Goal: Task Accomplishment & Management: Use online tool/utility

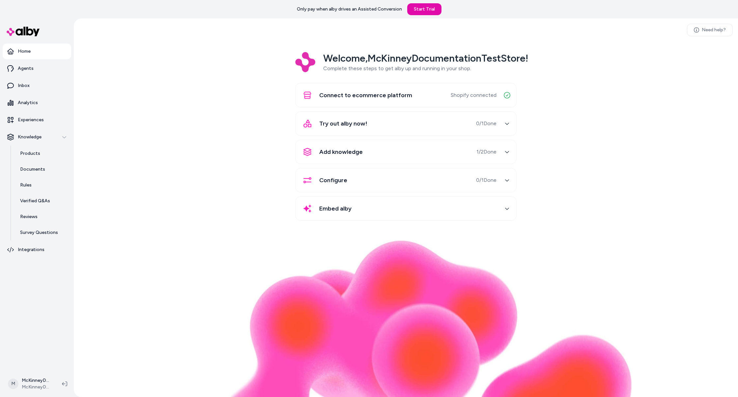
click at [205, 96] on div "Welcome, McKinneyDocumentationTestStore ! Complete these steps to get alby up a…" at bounding box center [406, 141] width 654 height 178
click at [605, 186] on div "Welcome, McKinneyDocumentationTestStore ! Complete these steps to get alby up a…" at bounding box center [406, 141] width 654 height 178
click at [602, 65] on div "Welcome, McKinneyDocumentationTestStore ! Complete these steps to get alby up a…" at bounding box center [406, 141] width 654 height 178
click at [560, 65] on div "Welcome, McKinneyDocumentationTestStore ! Complete these steps to get alby up a…" at bounding box center [406, 141] width 654 height 178
click at [591, 114] on div "Welcome, McKinneyDocumentationTestStore ! Complete these steps to get alby up a…" at bounding box center [406, 141] width 654 height 178
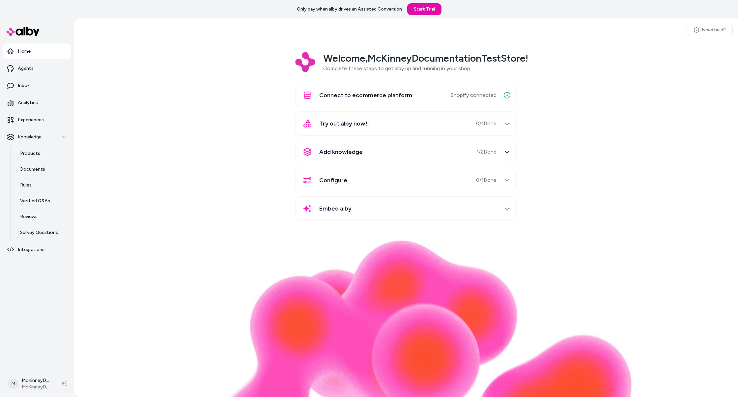
click at [171, 153] on div "Welcome, McKinneyDocumentationTestStore ! Complete these steps to get alby up a…" at bounding box center [406, 141] width 654 height 178
drag, startPoint x: 171, startPoint y: 153, endPoint x: 189, endPoint y: 121, distance: 36.6
click at [171, 153] on div "Welcome, McKinneyDocumentationTestStore ! Complete these steps to get alby up a…" at bounding box center [406, 141] width 654 height 178
click at [183, 120] on div "Welcome, McKinneyDocumentationTestStore ! Complete these steps to get alby up a…" at bounding box center [406, 141] width 654 height 178
click at [19, 51] on p "Home" at bounding box center [24, 51] width 13 height 7
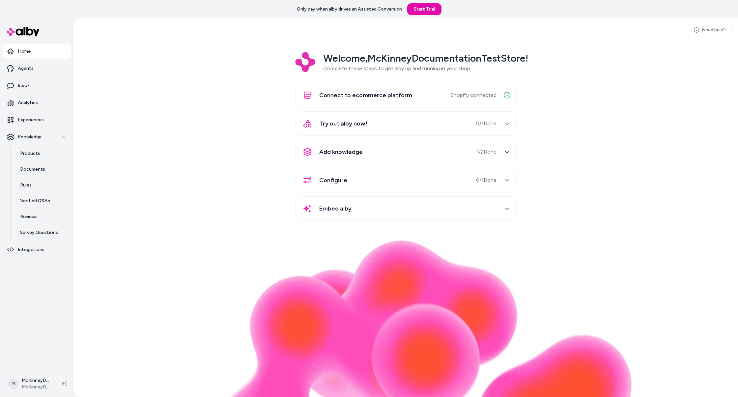
click at [157, 128] on div "Welcome, McKinneyDocumentationTestStore ! Complete these steps to get alby up a…" at bounding box center [406, 141] width 654 height 178
click at [40, 75] on link "Agents" at bounding box center [37, 69] width 69 height 16
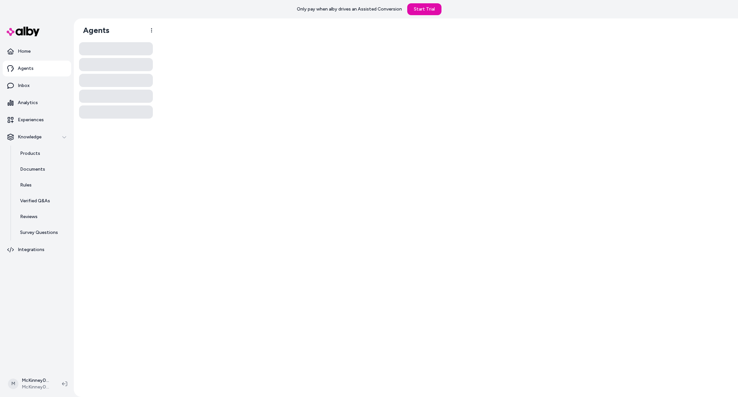
click at [35, 68] on link "Agents" at bounding box center [37, 69] width 69 height 16
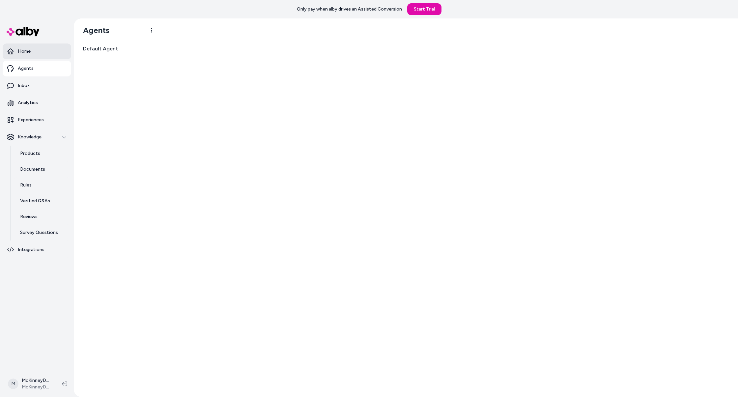
click at [32, 55] on link "Home" at bounding box center [37, 51] width 69 height 16
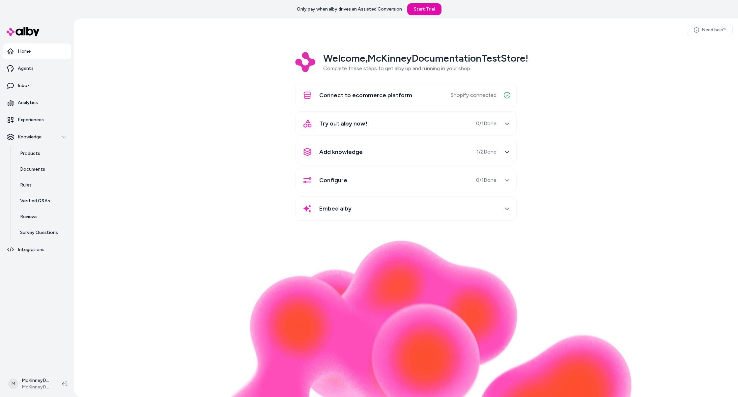
click at [225, 41] on div "Need help? Welcome, McKinneyDocumentationTestStore ! Complete these steps to ge…" at bounding box center [406, 207] width 664 height 379
click at [202, 137] on div "Welcome, McKinneyDocumentationTestStore ! Complete these steps to get alby up a…" at bounding box center [406, 141] width 654 height 178
click at [161, 120] on div "Welcome, McKinneyDocumentationTestStore ! Complete these steps to get alby up a…" at bounding box center [406, 141] width 654 height 178
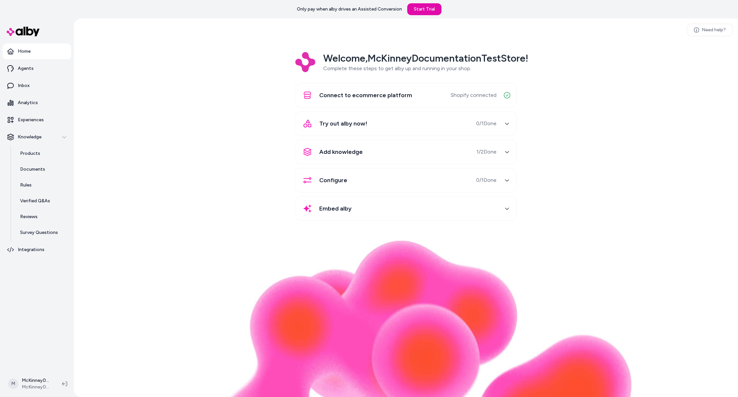
click at [161, 119] on div "Welcome, McKinneyDocumentationTestStore ! Complete these steps to get alby up a…" at bounding box center [406, 141] width 654 height 178
click at [32, 70] on p "Agents" at bounding box center [26, 68] width 16 height 7
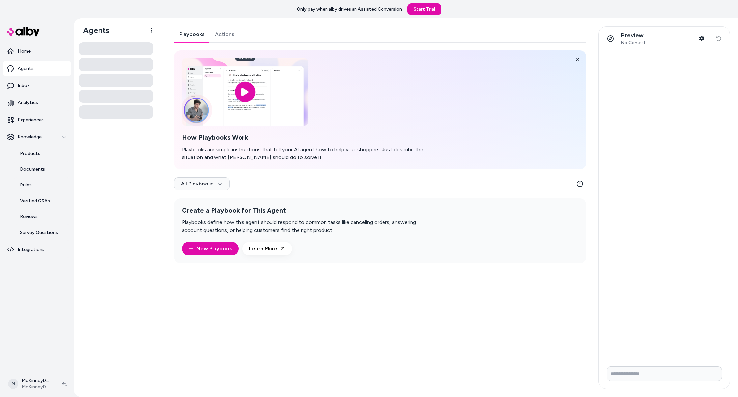
drag, startPoint x: 144, startPoint y: 162, endPoint x: 145, endPoint y: 156, distance: 5.6
click at [144, 162] on div at bounding box center [116, 217] width 74 height 350
click at [26, 37] on div at bounding box center [42, 32] width 79 height 24
click at [23, 48] on p "Home" at bounding box center [24, 51] width 13 height 7
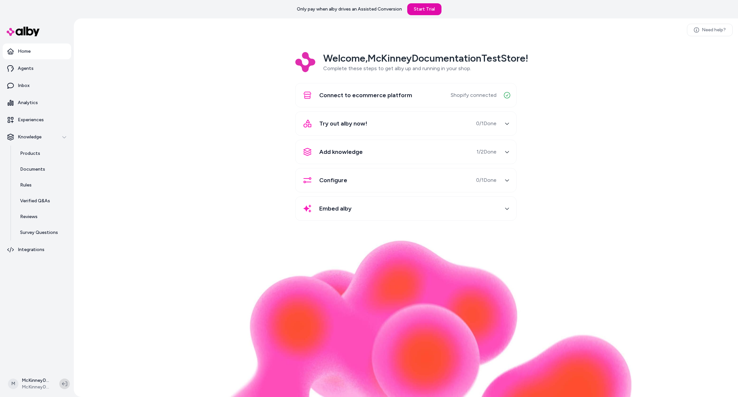
click at [68, 383] on button at bounding box center [64, 384] width 11 height 11
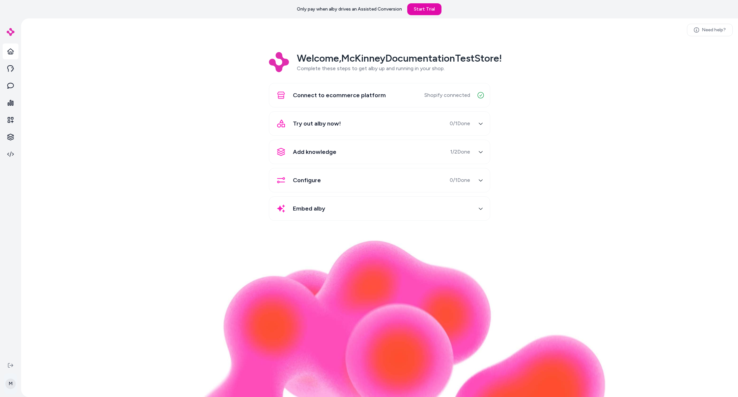
click at [14, 384] on html "Only pay when alby drives an Assisted Conversion Start Trial M Need help? Welco…" at bounding box center [369, 198] width 738 height 397
click at [49, 358] on div "Log out" at bounding box center [65, 362] width 117 height 16
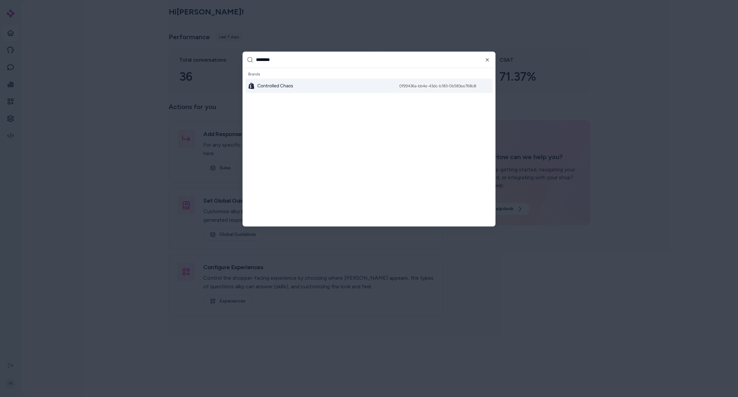
type input "********"
click at [339, 81] on div "Controlled Chaos 0f99436a-bb4e-43dc-b183-0b583ee768c8" at bounding box center [368, 85] width 247 height 14
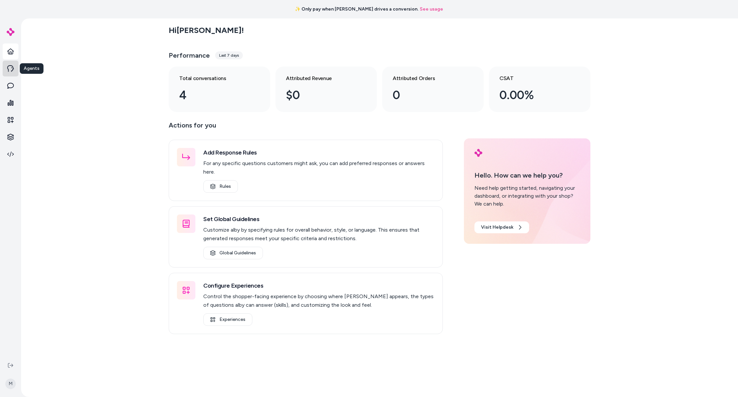
click at [14, 73] on link at bounding box center [11, 69] width 16 height 16
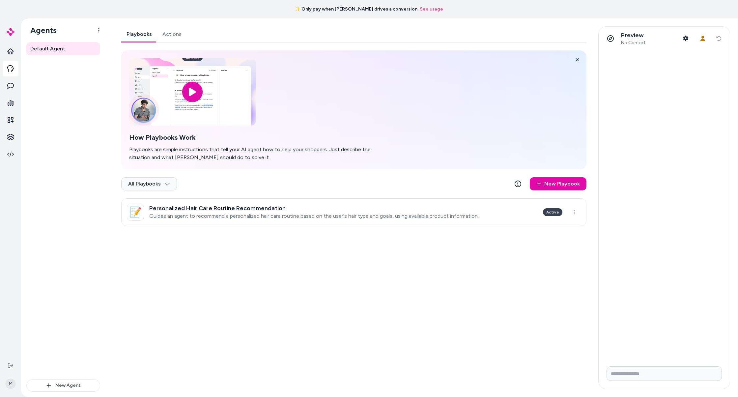
click at [168, 34] on link "Actions" at bounding box center [172, 34] width 30 height 16
click at [144, 38] on link "Playbooks" at bounding box center [139, 34] width 36 height 16
click at [10, 68] on icon at bounding box center [10, 68] width 7 height 7
click at [131, 38] on link "Playbooks" at bounding box center [139, 34] width 36 height 16
click at [338, 208] on h3 "Personalized Hair Care Routine Recommendation" at bounding box center [314, 208] width 330 height 7
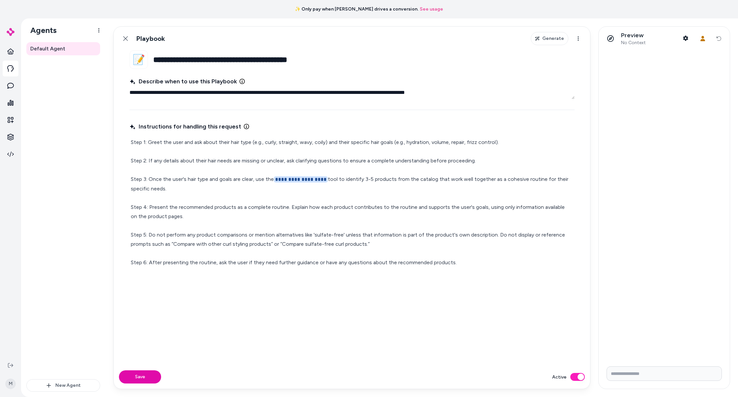
click at [638, 42] on span "No Context" at bounding box center [633, 43] width 25 height 6
click at [12, 89] on link at bounding box center [11, 86] width 16 height 16
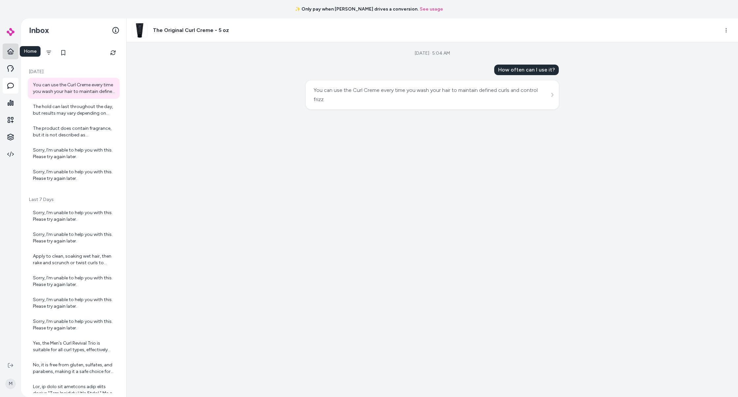
click at [10, 53] on icon at bounding box center [10, 51] width 7 height 7
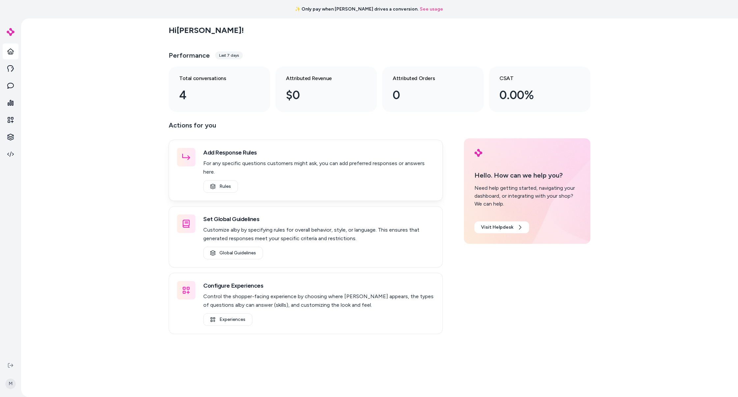
click at [254, 160] on p "For any specific questions customers might ask, you can add preferred responses…" at bounding box center [318, 167] width 231 height 17
click at [231, 180] on link "Rules" at bounding box center [220, 186] width 35 height 13
click at [224, 180] on link "Rules" at bounding box center [220, 186] width 35 height 13
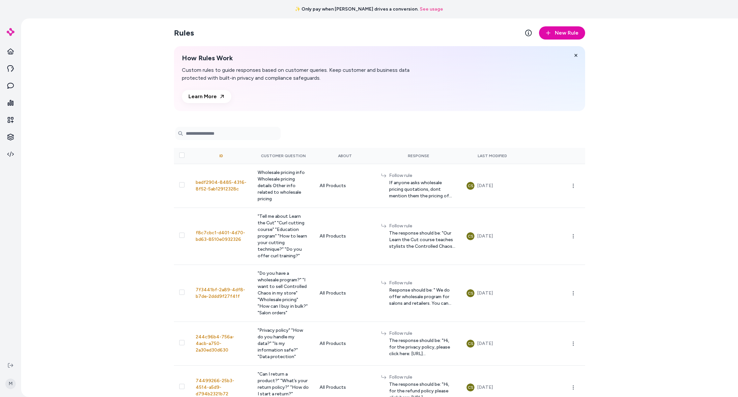
click at [206, 135] on input "Search Products" at bounding box center [227, 133] width 105 height 13
click at [567, 31] on span "New Rule" at bounding box center [567, 33] width 24 height 8
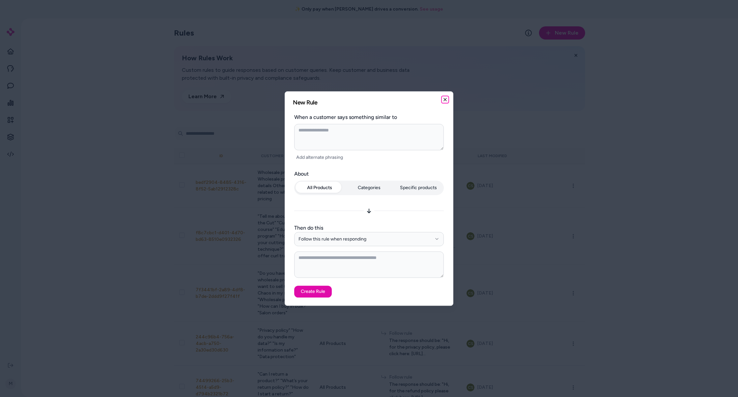
click at [444, 99] on icon "button" at bounding box center [445, 99] width 5 height 5
type textarea "*"
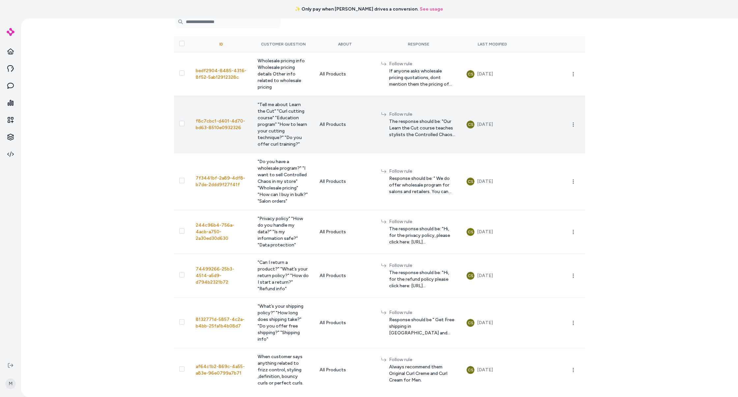
scroll to position [157, 0]
